Goal: Register for event/course

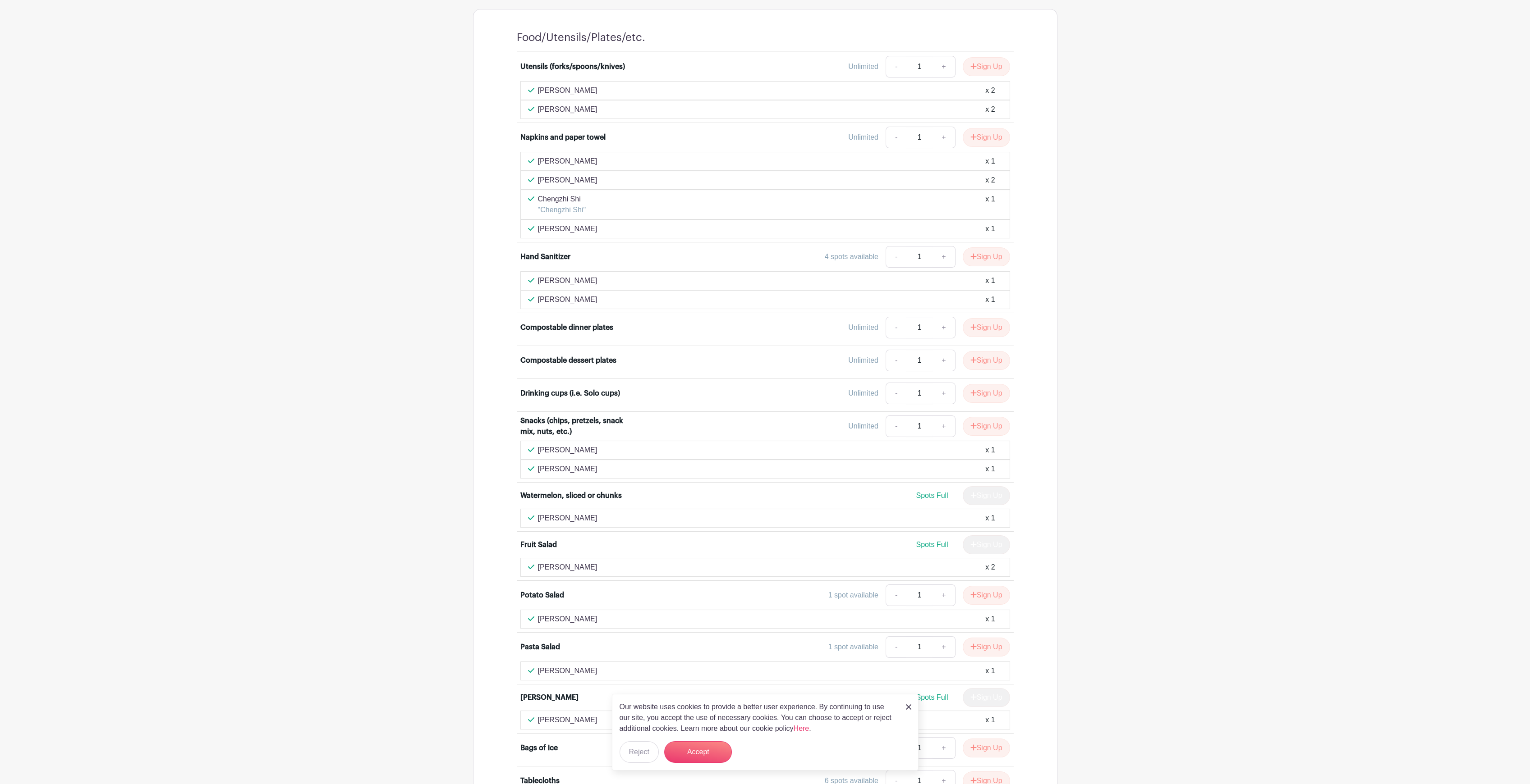
scroll to position [420, 0]
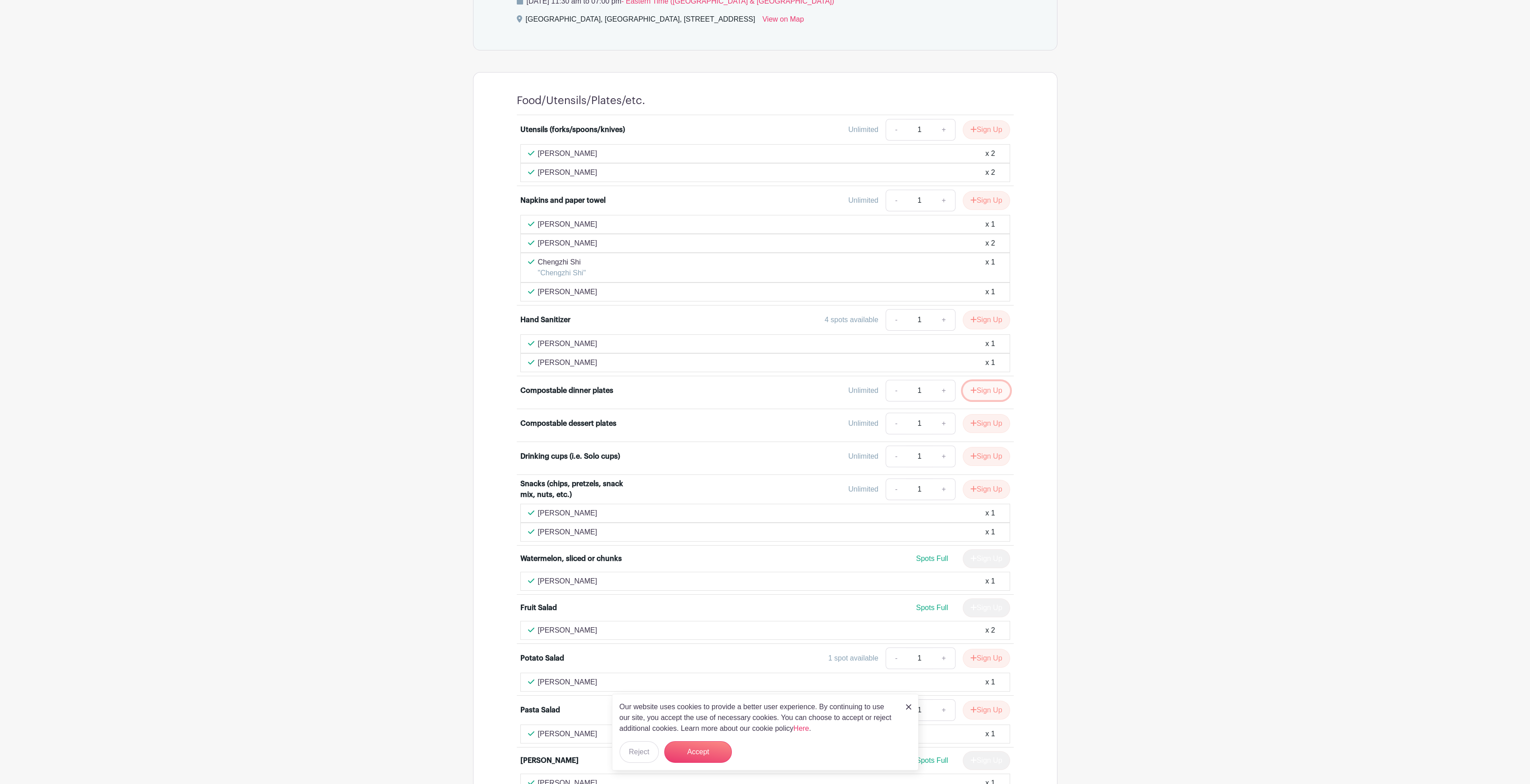
click at [987, 389] on button "Sign Up" at bounding box center [986, 391] width 47 height 19
click at [624, 390] on div "Compostable dinner plates" at bounding box center [581, 391] width 122 height 11
click at [994, 420] on button "Sign Up" at bounding box center [986, 424] width 47 height 19
click at [707, 749] on button "Accept" at bounding box center [698, 752] width 68 height 21
click at [692, 752] on form "Accept" at bounding box center [698, 752] width 68 height 21
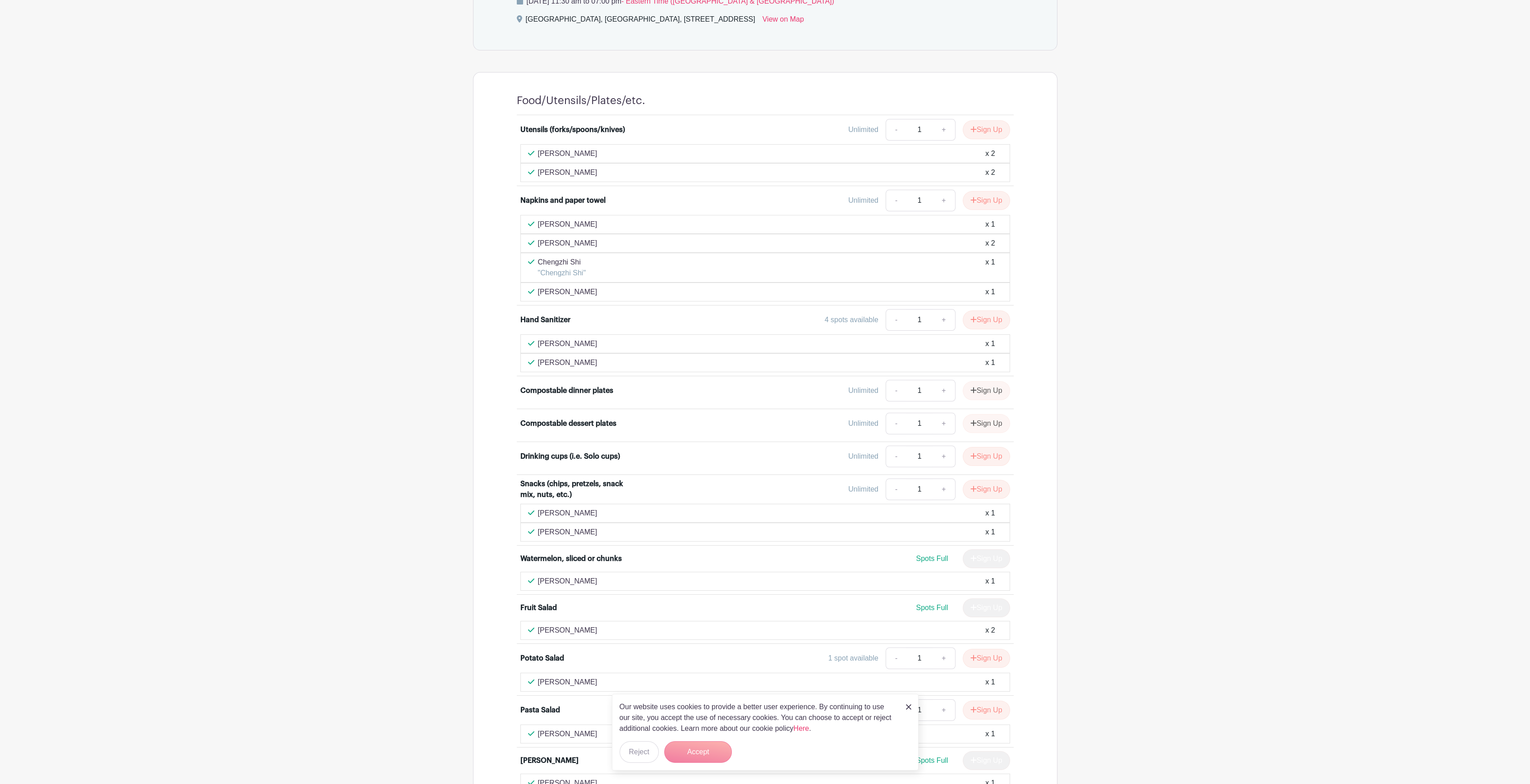
click at [569, 396] on div "Compostable dinner plates Unlimited - 1 + Sign Up" at bounding box center [765, 392] width 490 height 25
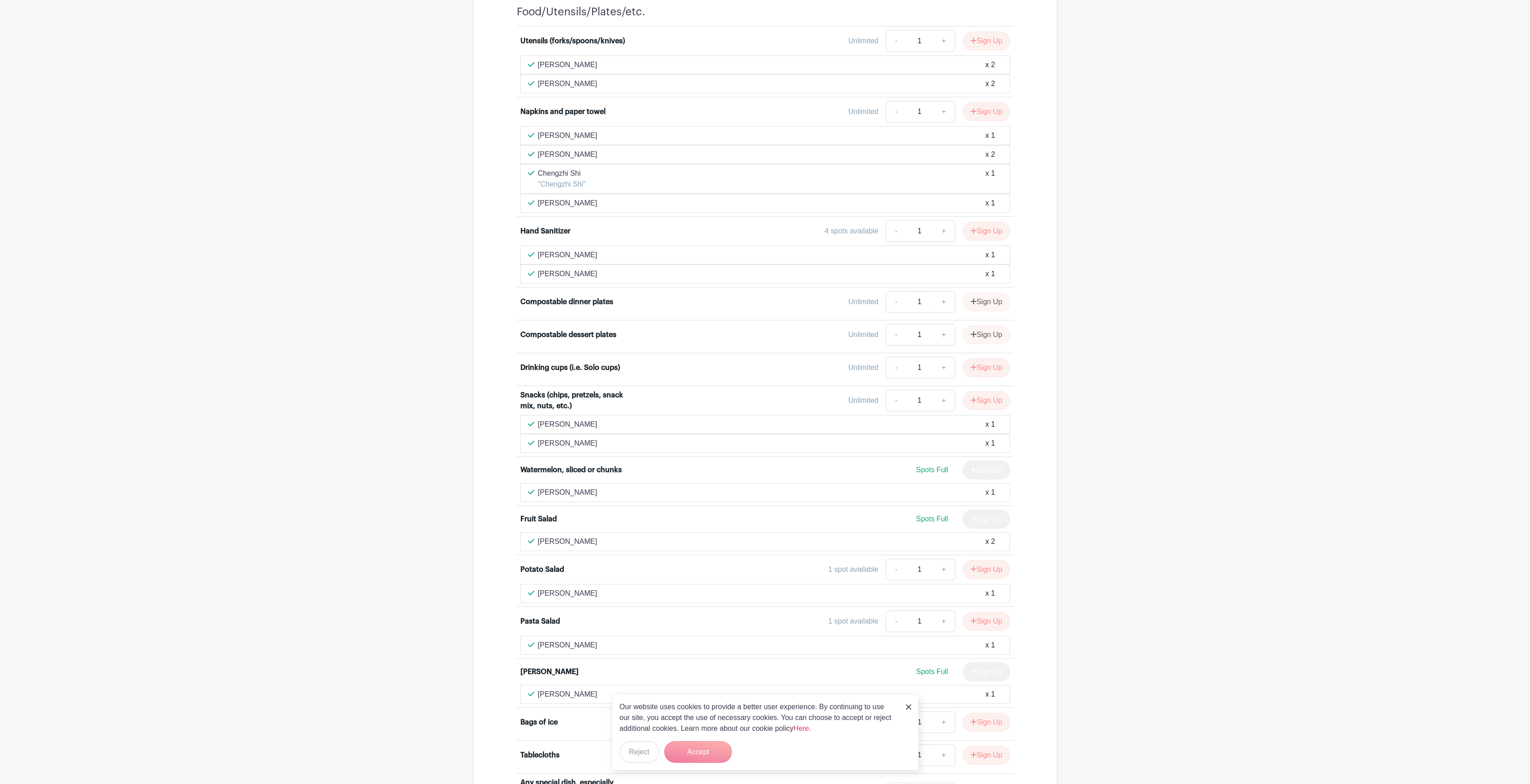
scroll to position [660, 0]
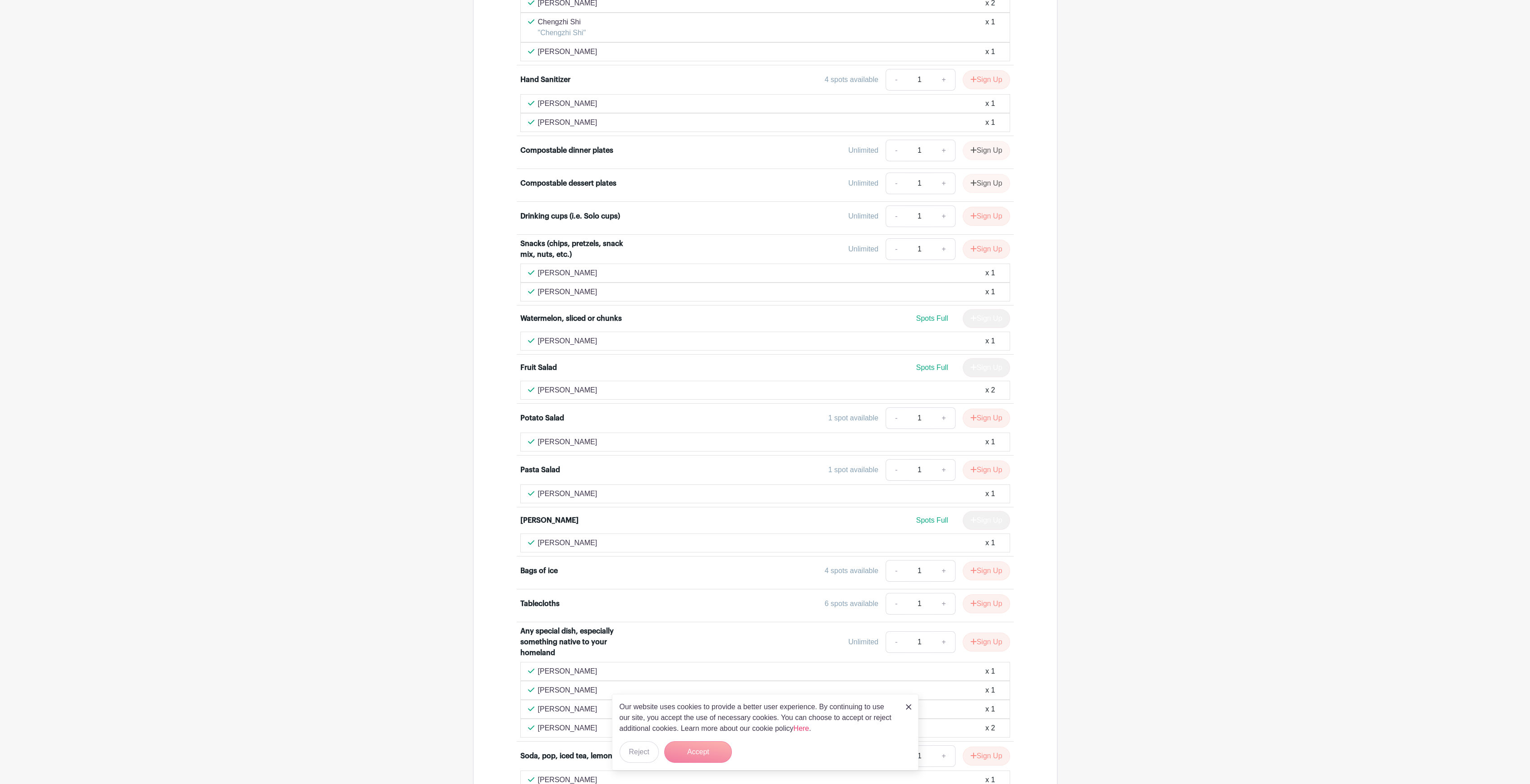
click at [695, 752] on form "Accept" at bounding box center [698, 752] width 68 height 21
click at [907, 705] on img at bounding box center [908, 707] width 5 height 5
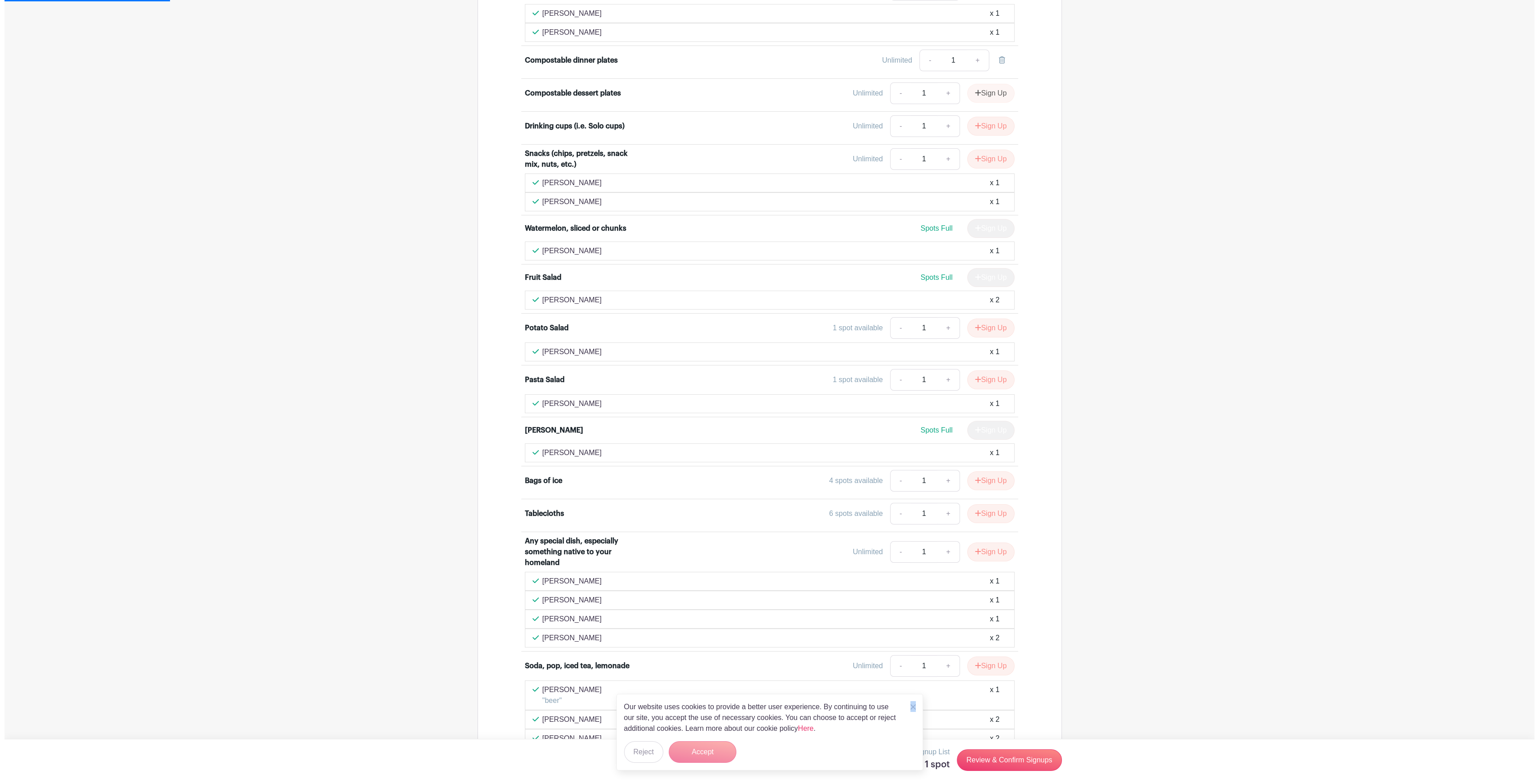
scroll to position [841, 0]
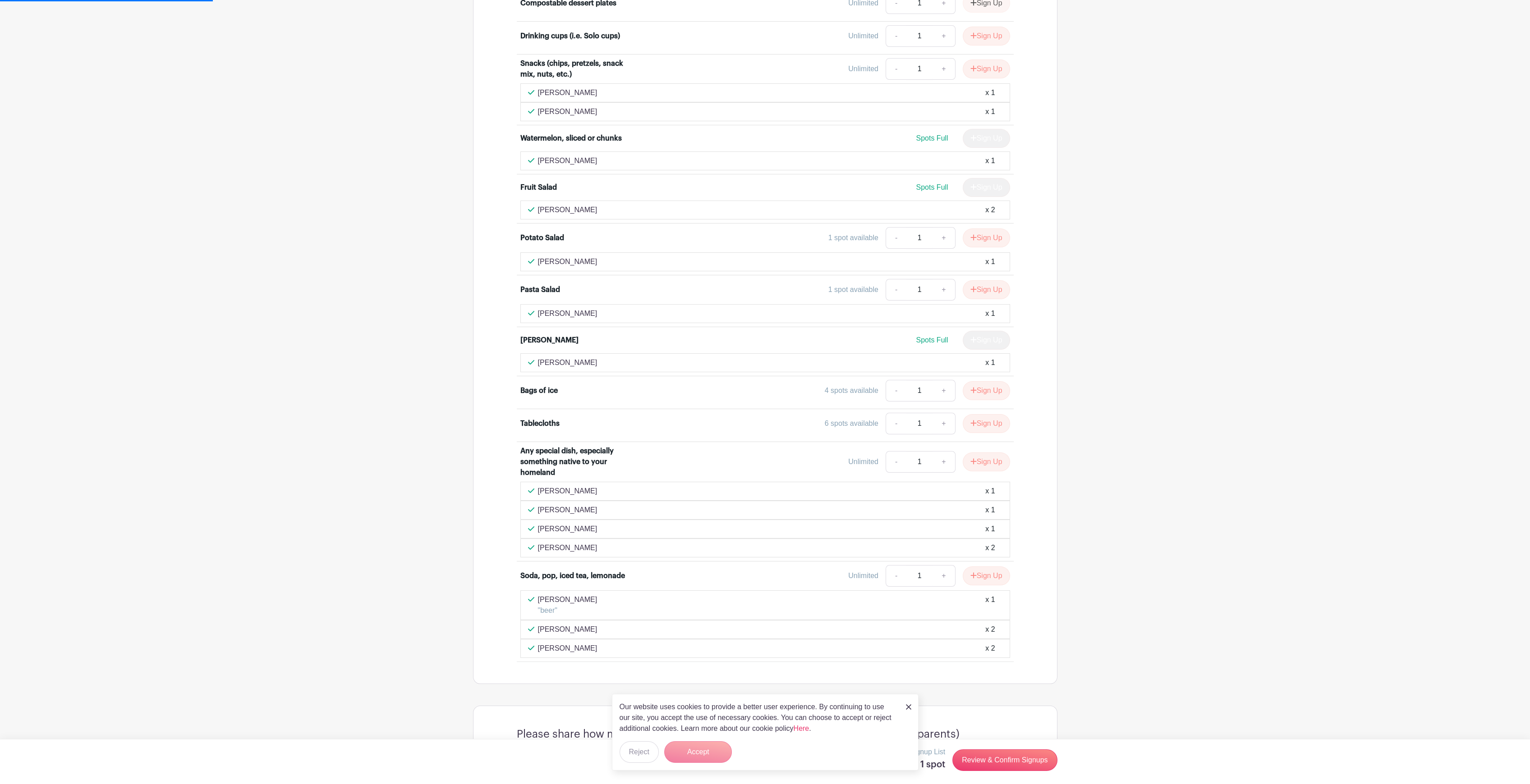
click at [692, 753] on form "Accept" at bounding box center [698, 752] width 68 height 21
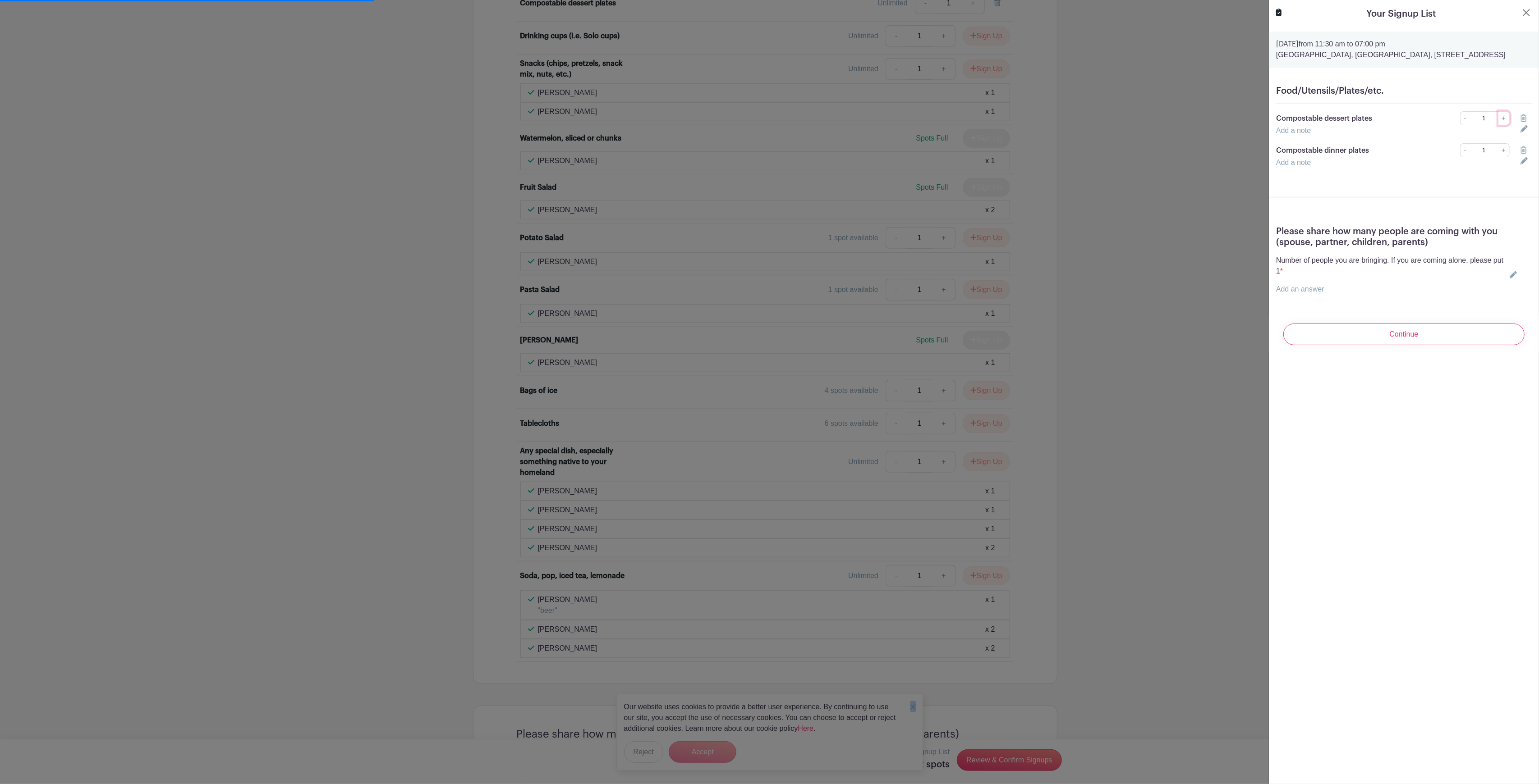
click at [1498, 125] on link "+" at bounding box center [1504, 118] width 11 height 14
type input "2"
click at [1498, 157] on link "+" at bounding box center [1504, 150] width 11 height 14
type input "2"
click at [1315, 293] on link "Add an answer" at bounding box center [1300, 289] width 48 height 8
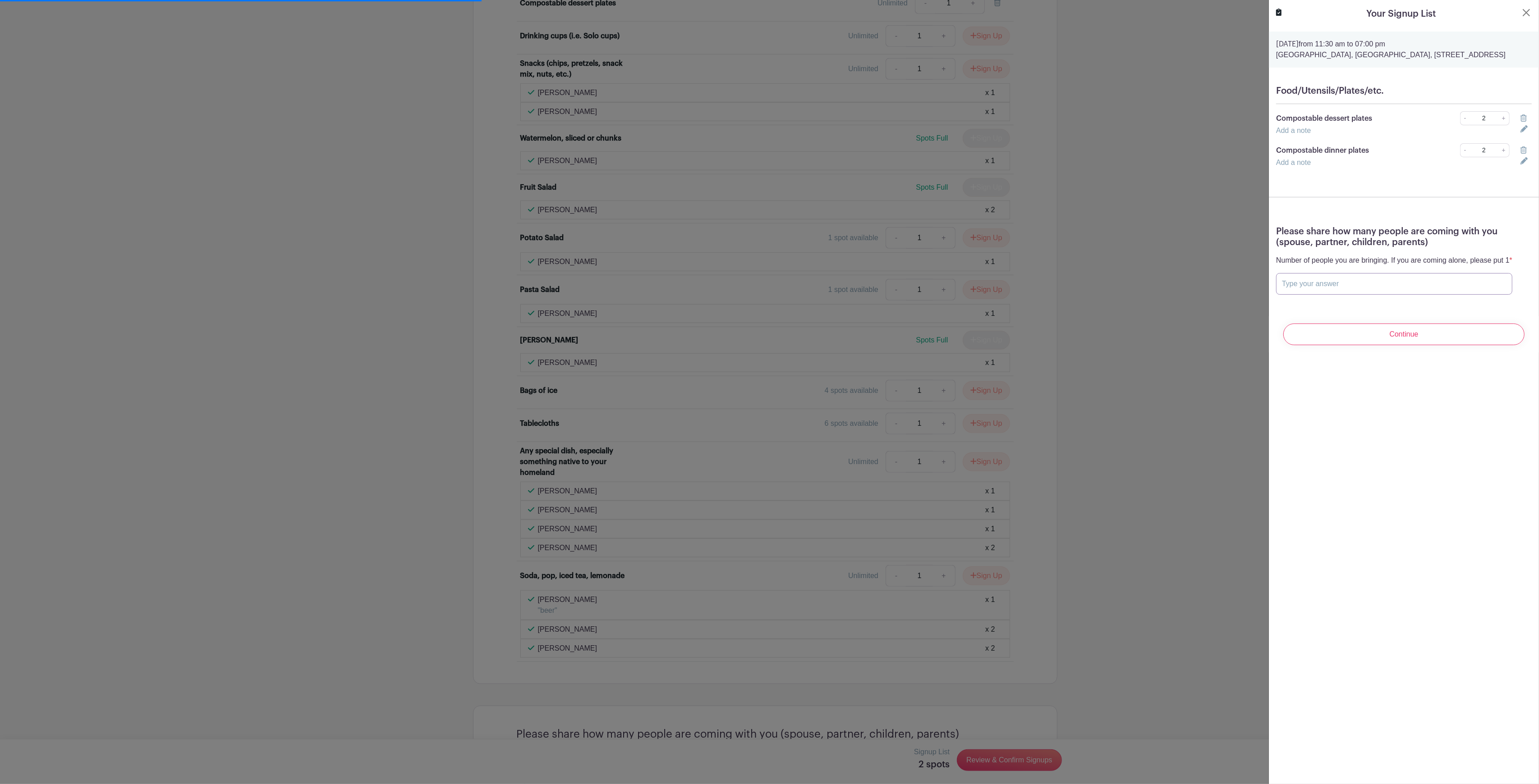
click at [1304, 295] on input "text" at bounding box center [1394, 284] width 236 height 21
type input "2"
click at [1406, 345] on input "Continue" at bounding box center [1404, 334] width 241 height 21
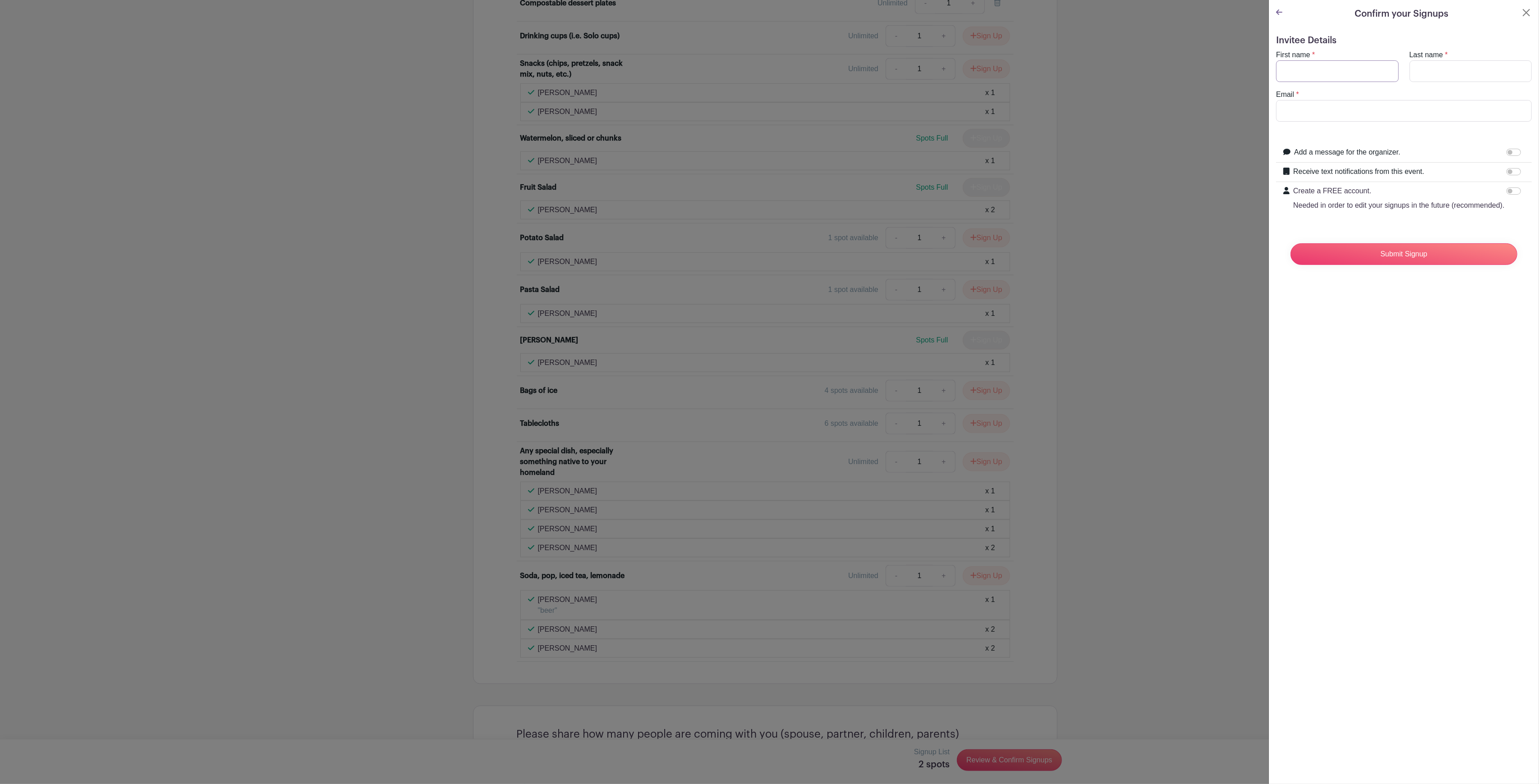
click at [1305, 76] on input "First name" at bounding box center [1337, 71] width 122 height 21
type input "Mitra"
type input "Aliabouza"
type input "[EMAIL_ADDRESS][DOMAIN_NAME]"
click at [1381, 265] on input "Submit Signup" at bounding box center [1404, 254] width 227 height 21
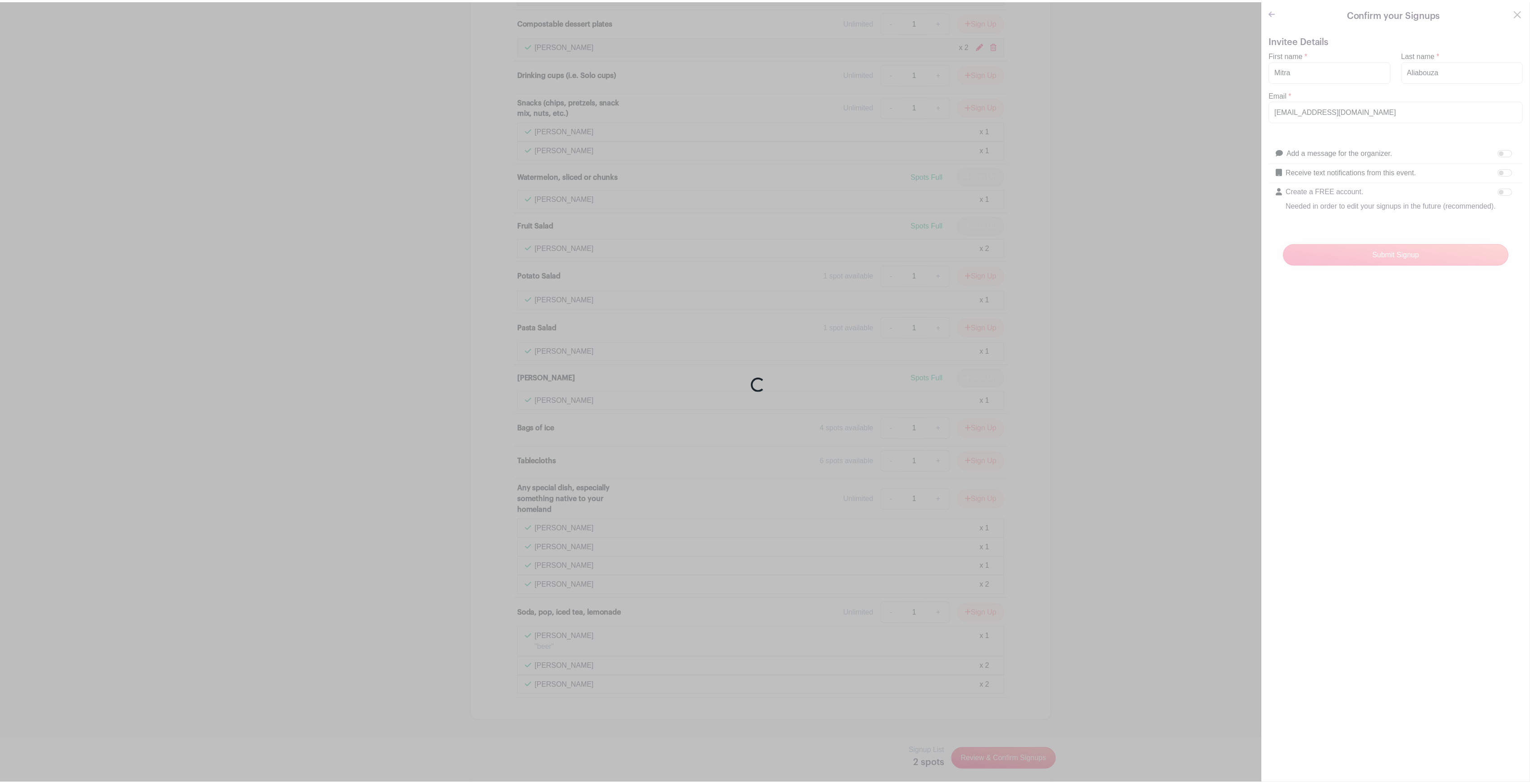
scroll to position [860, 0]
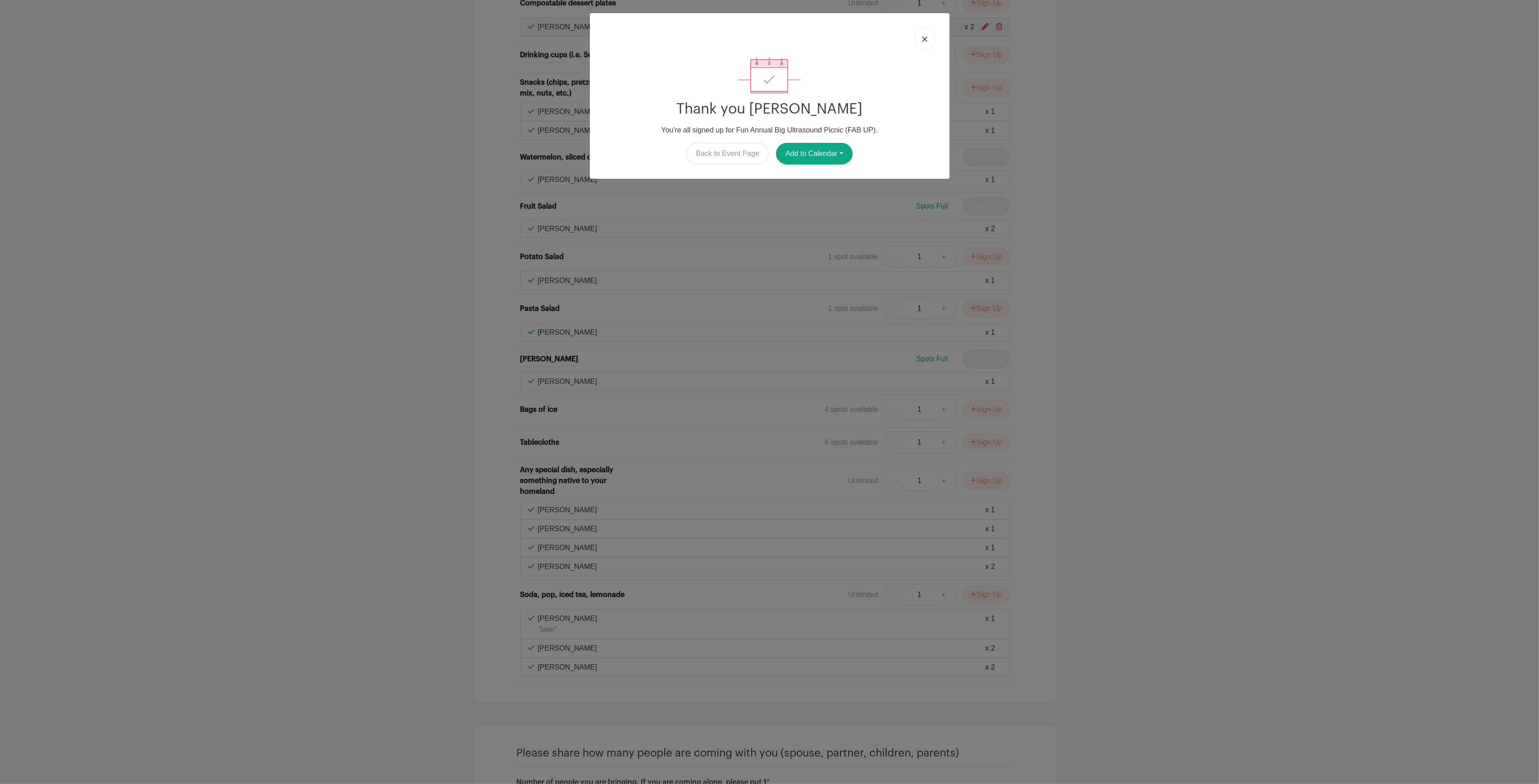
click at [924, 34] on link at bounding box center [925, 39] width 21 height 23
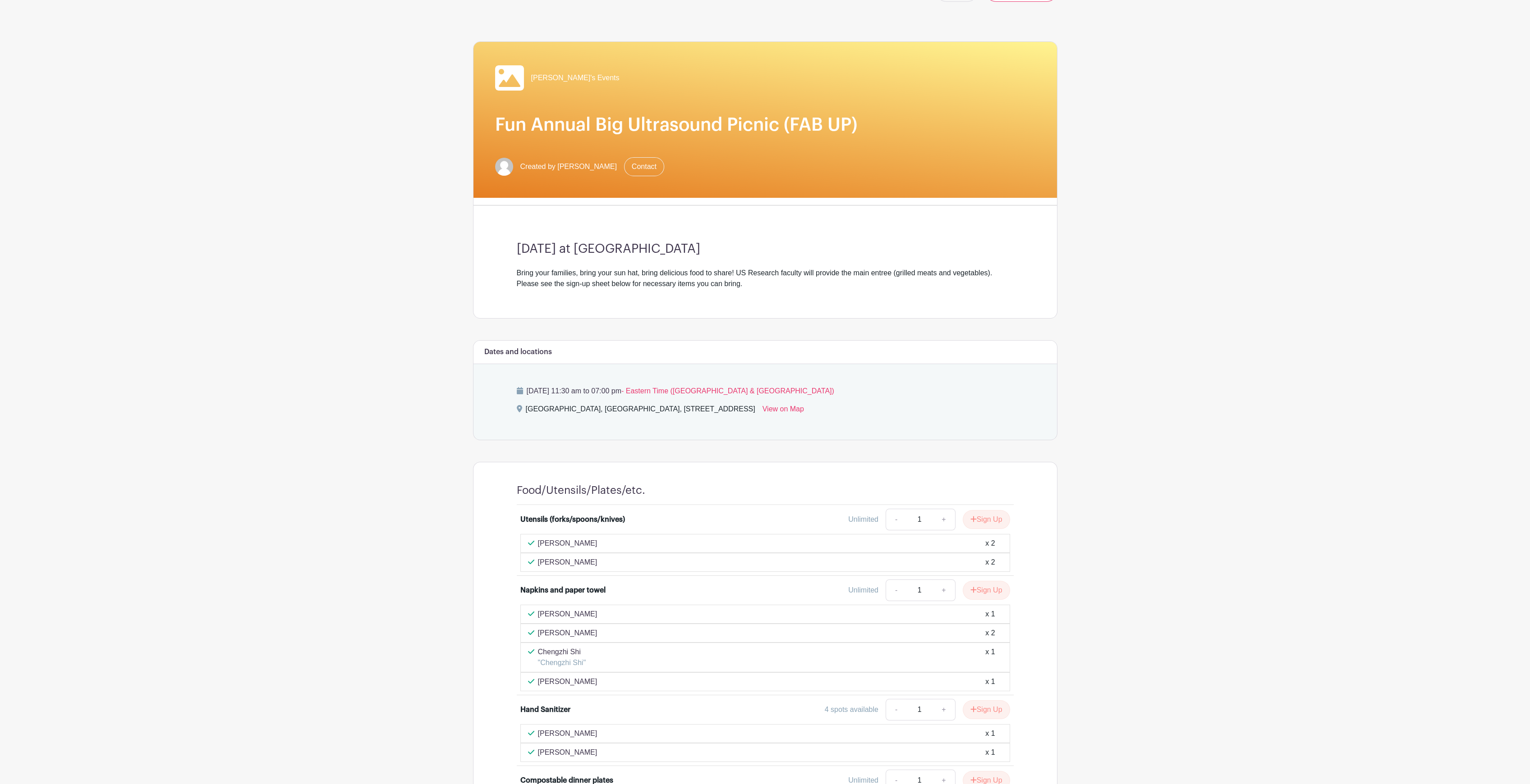
scroll to position [0, 0]
